Goal: Find contact information: Find contact information

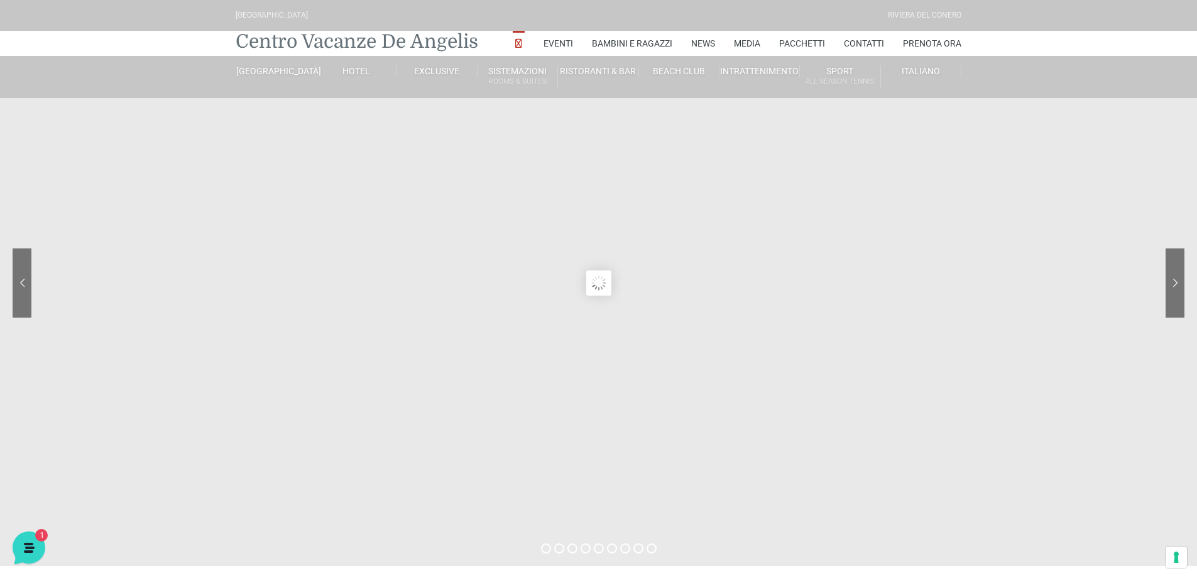
click at [334, 46] on link "Centro Vacanze De Angelis" at bounding box center [357, 41] width 243 height 25
click at [878, 46] on link "Contatti" at bounding box center [864, 43] width 40 height 25
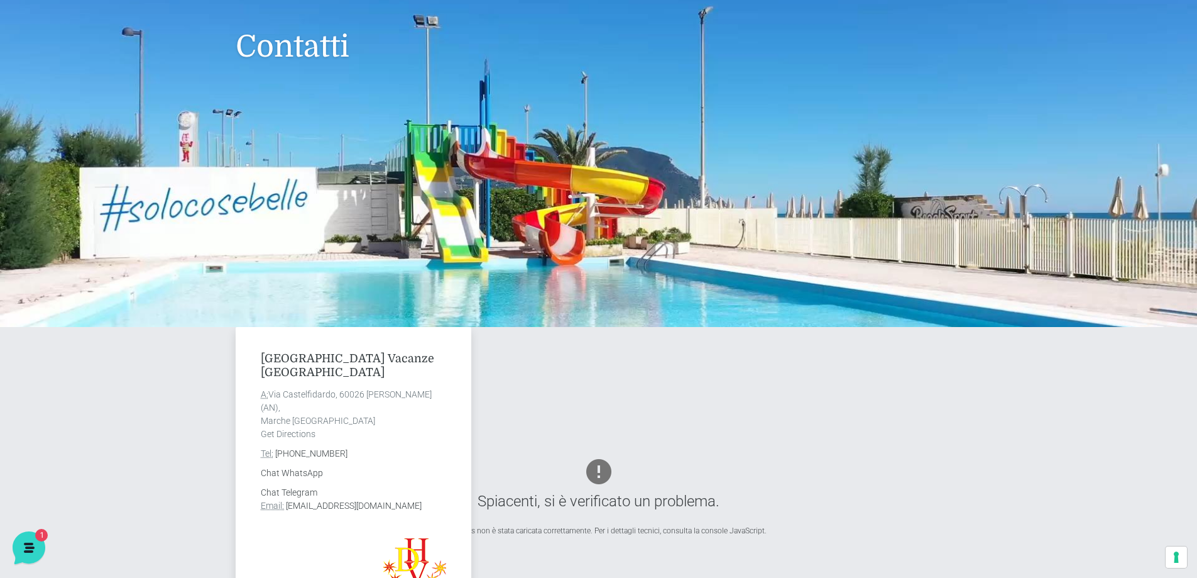
drag, startPoint x: 263, startPoint y: 359, endPoint x: 390, endPoint y: 449, distance: 155.6
click at [390, 449] on div "Villaggio Centro Vacanze De Angelis A: Via Castelfidardo, 60026 Marcelli di Num…" at bounding box center [354, 496] width 236 height 339
copy div "Villaggio Centro Vacanze De Angelis A: Via Castelfidardo, 60026 Marcelli di Num…"
